Goal: Register for event/course

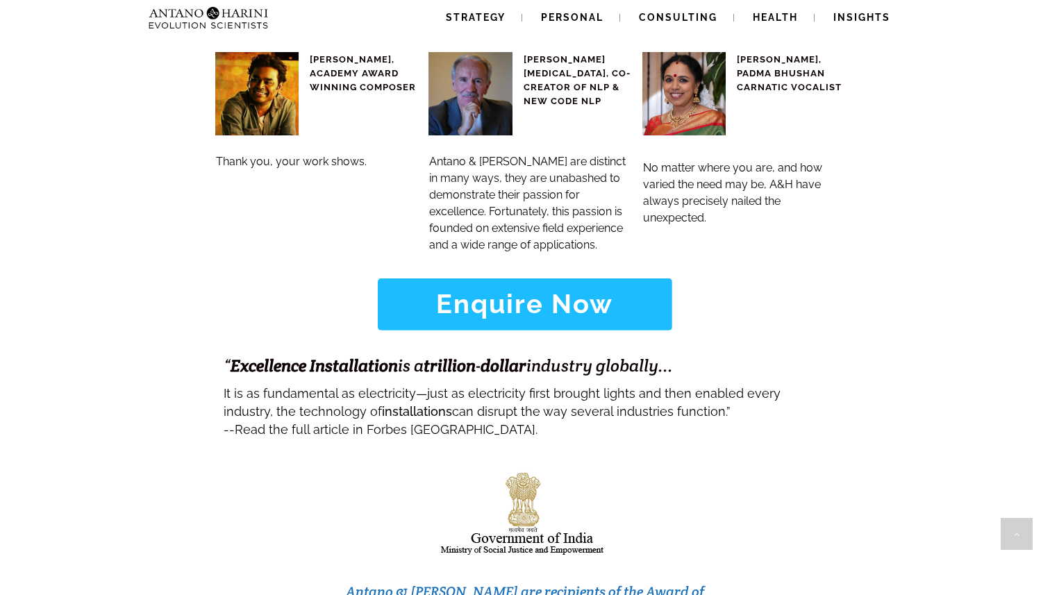
scroll to position [5502, 0]
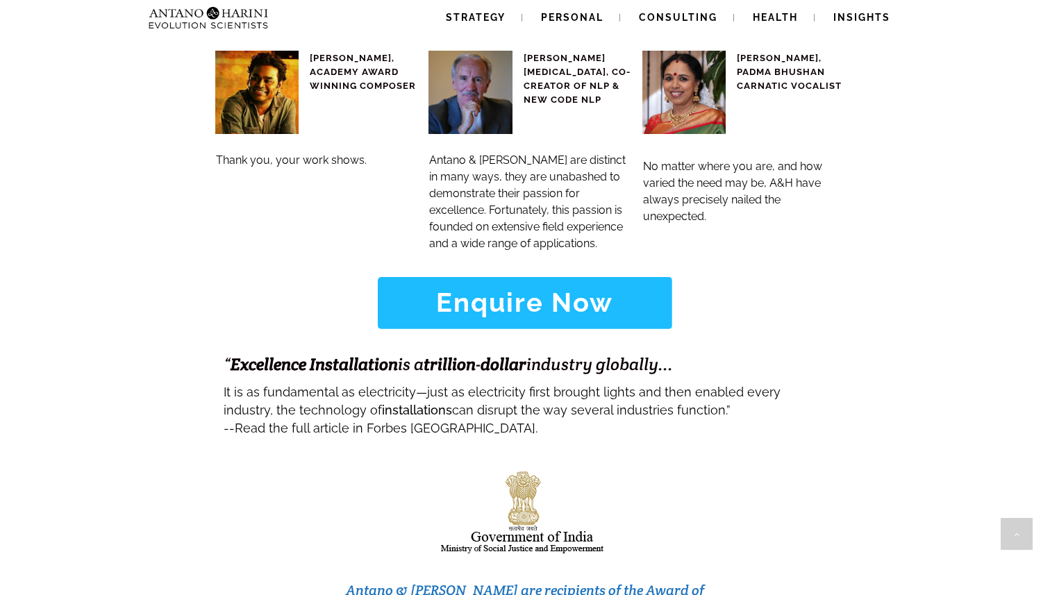
click at [511, 287] on strong "Enquire Now" at bounding box center [524, 302] width 177 height 31
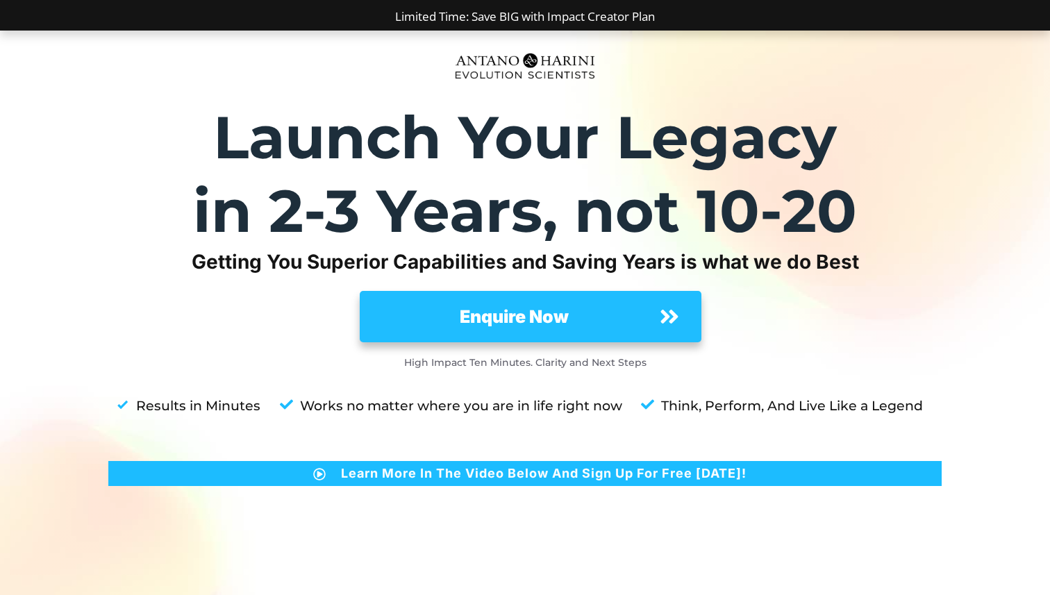
click at [474, 326] on strong "Enquire Now" at bounding box center [514, 316] width 109 height 21
click at [504, 49] on img at bounding box center [525, 66] width 153 height 42
click at [508, 56] on img at bounding box center [525, 66] width 153 height 42
click at [532, 57] on img at bounding box center [525, 66] width 153 height 42
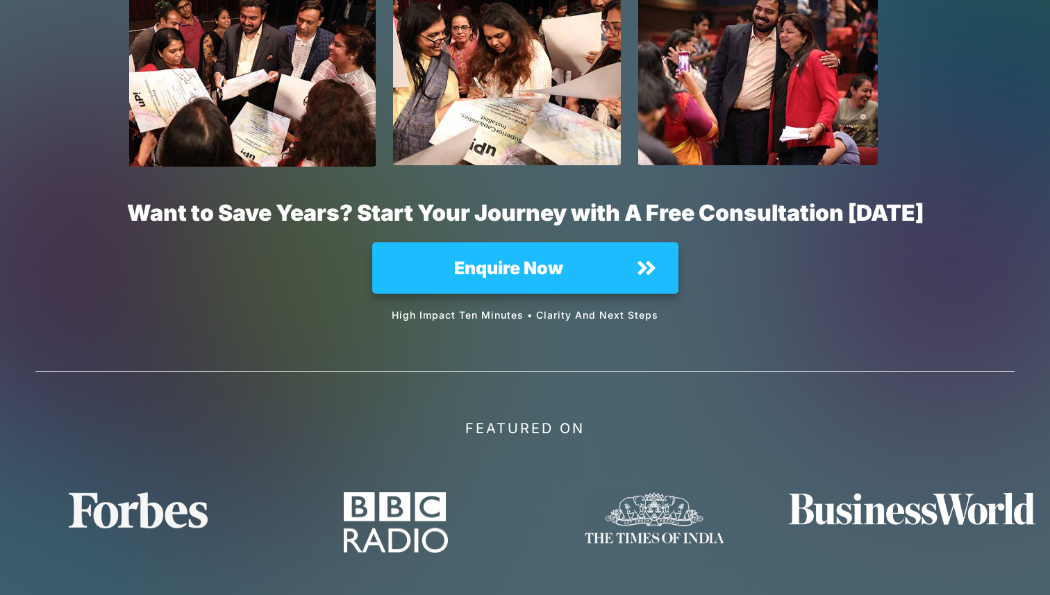
scroll to position [10317, 0]
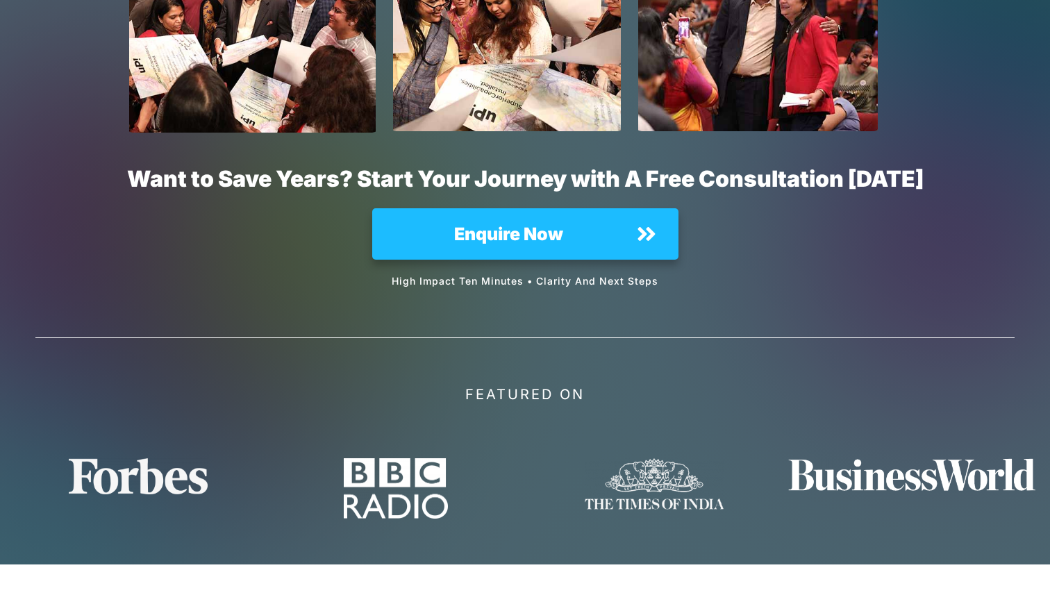
click at [510, 595] on link "A&H W!SH (online)" at bounding box center [531, 606] width 77 height 10
